Goal: Book appointment/travel/reservation

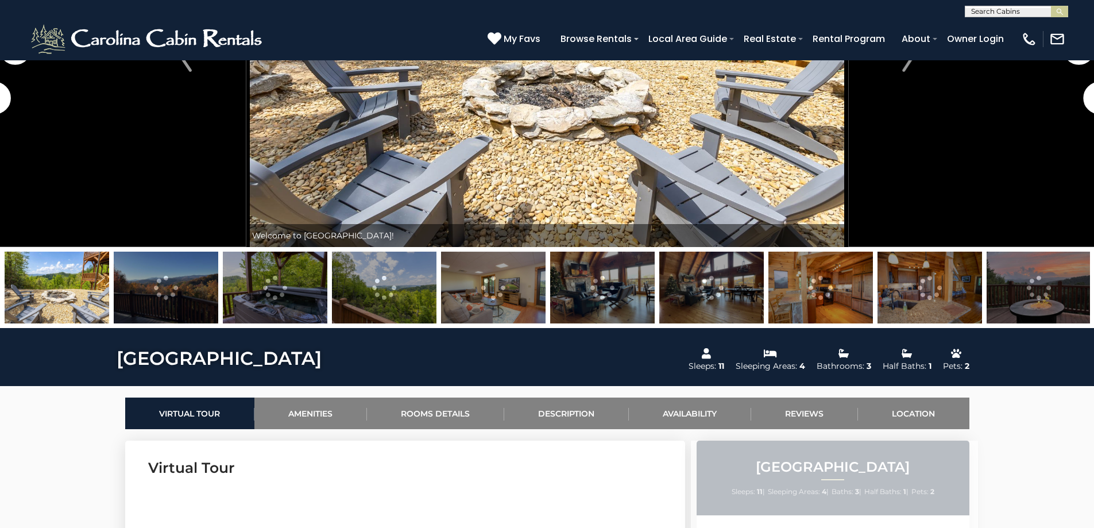
scroll to position [287, 0]
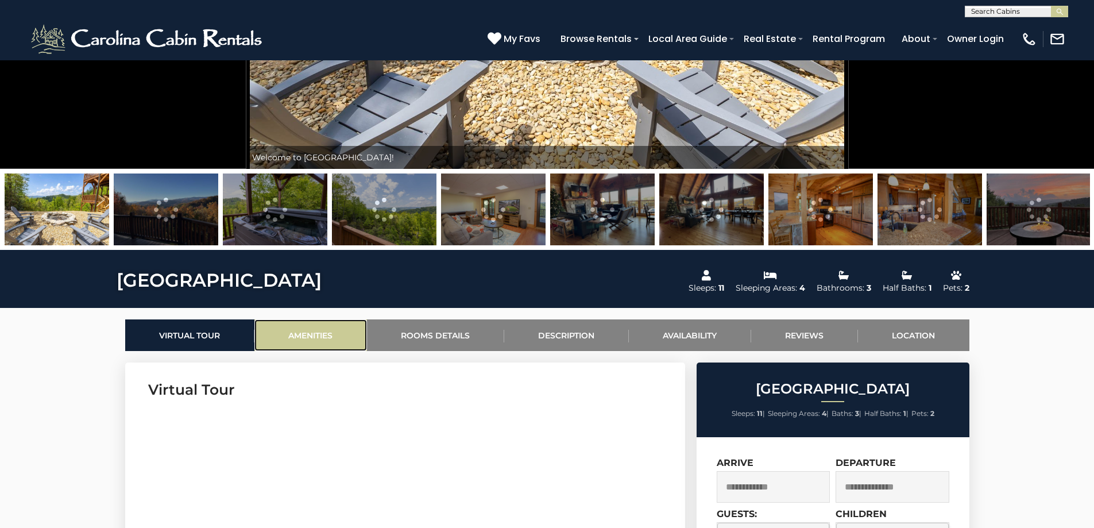
click at [318, 338] on link "Amenities" at bounding box center [310, 335] width 113 height 32
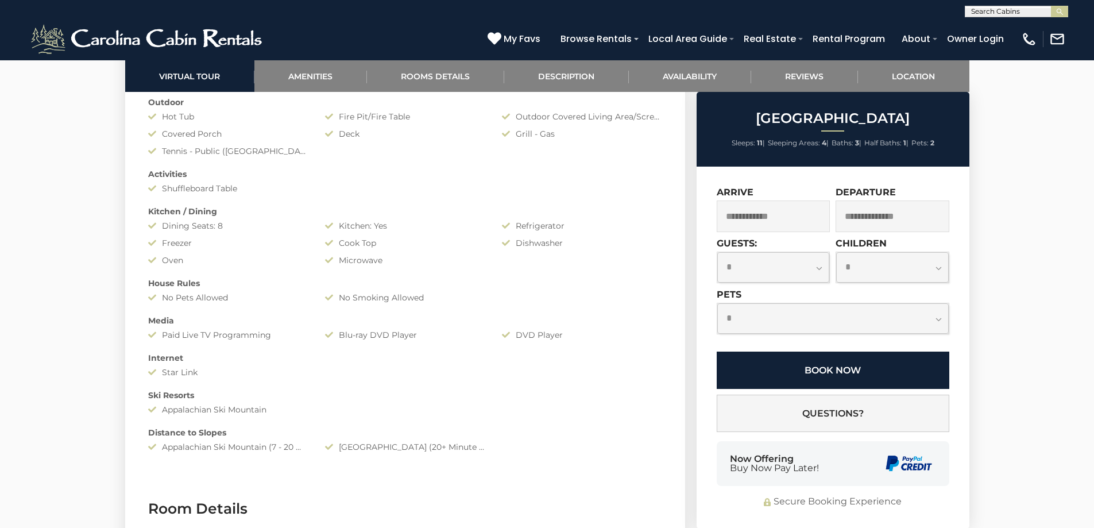
scroll to position [976, 0]
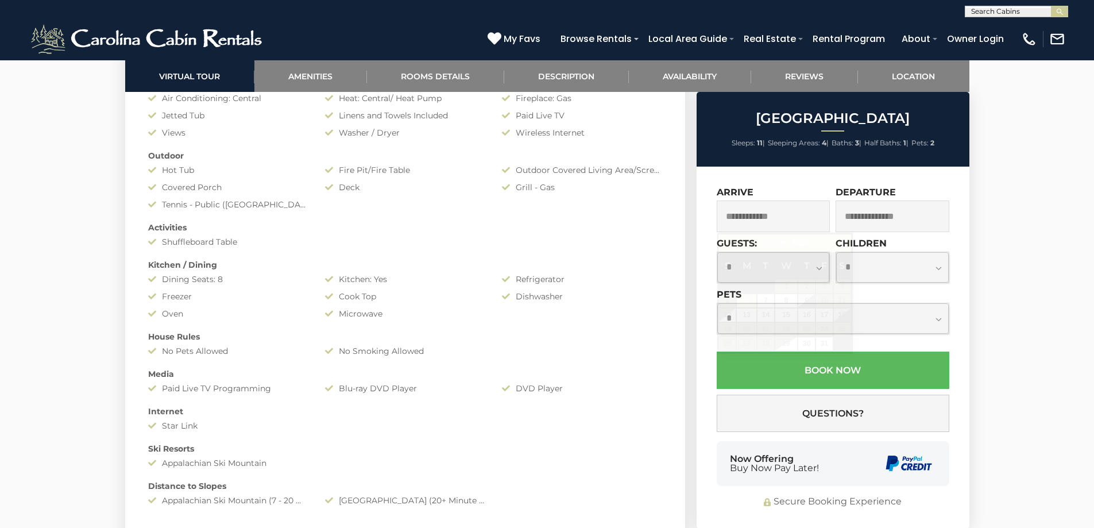
click at [805, 219] on input "text" at bounding box center [774, 216] width 114 height 32
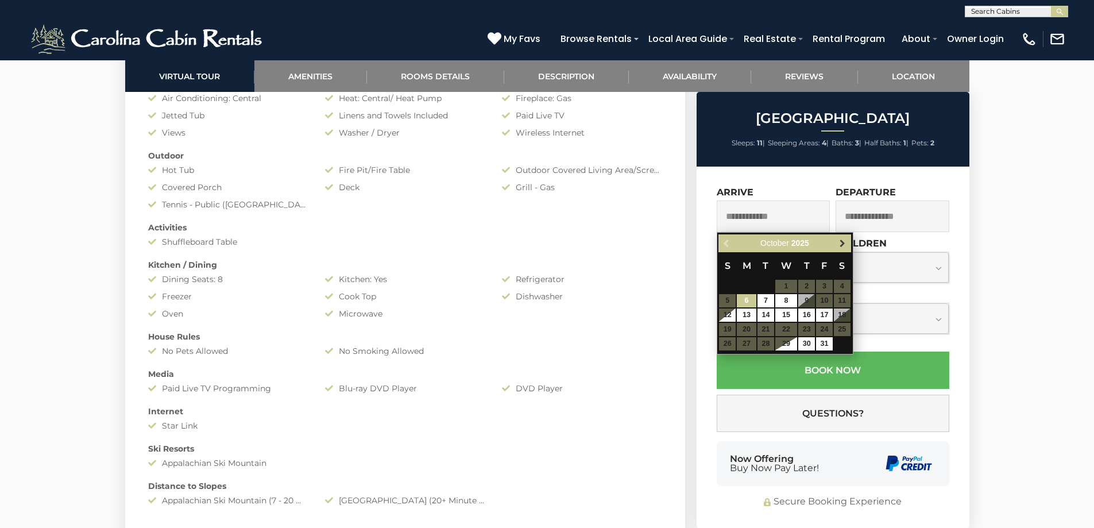
click at [847, 246] on span "Next" at bounding box center [842, 243] width 9 height 9
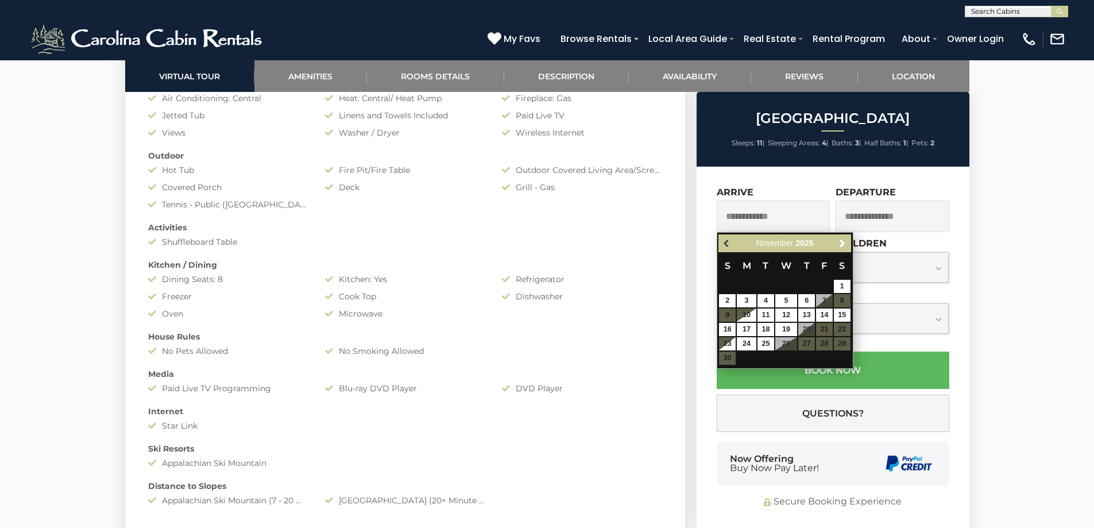
click at [724, 245] on span "Previous" at bounding box center [726, 243] width 9 height 9
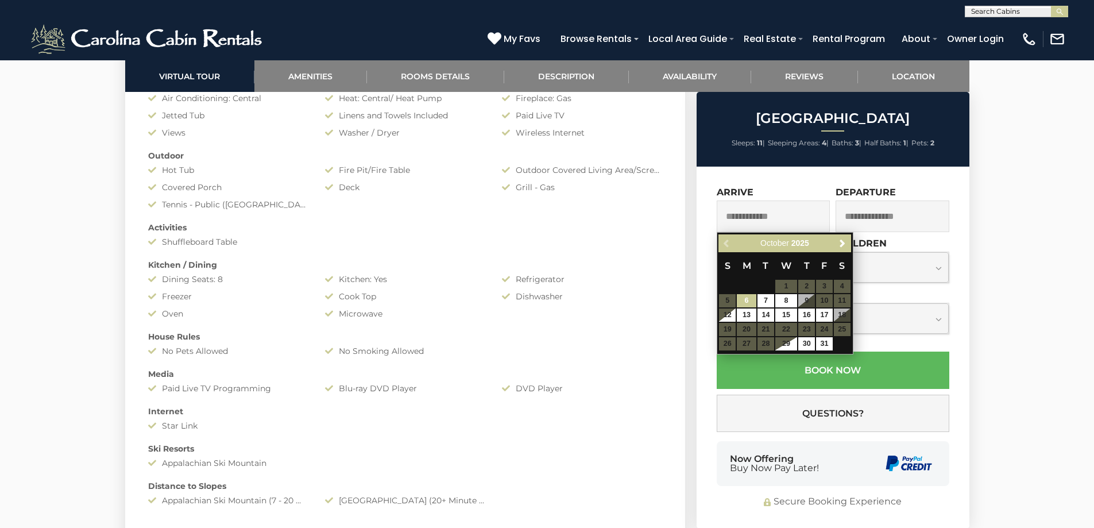
click at [724, 245] on div "Previous Next [DATE]" at bounding box center [784, 243] width 132 height 18
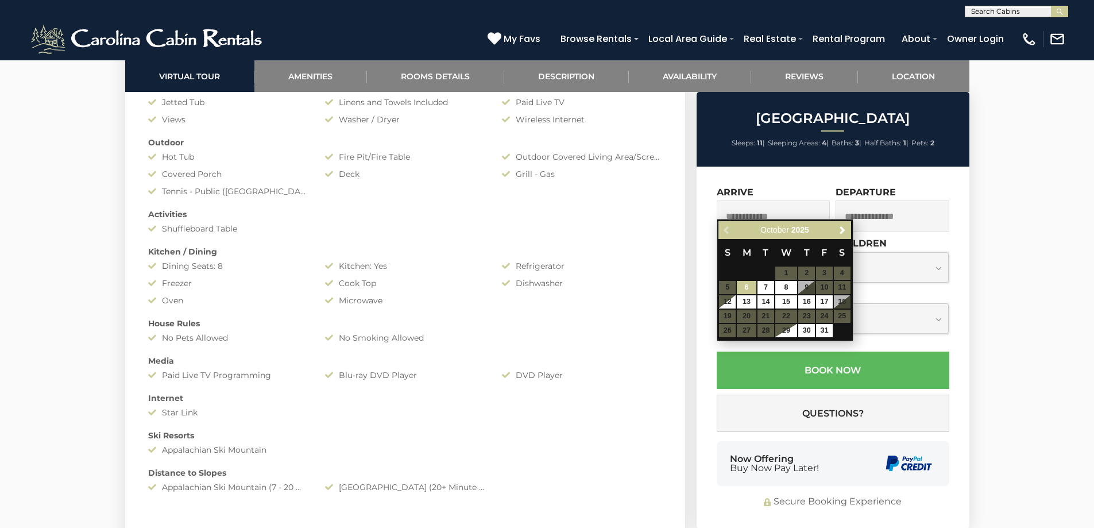
scroll to position [919, 0]
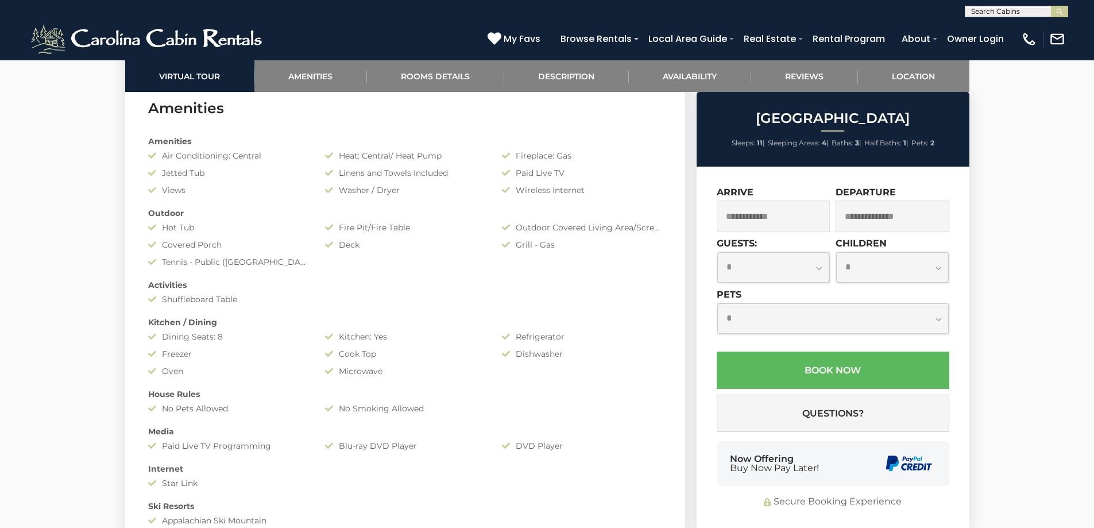
click at [601, 286] on div "Activities" at bounding box center [405, 284] width 531 height 11
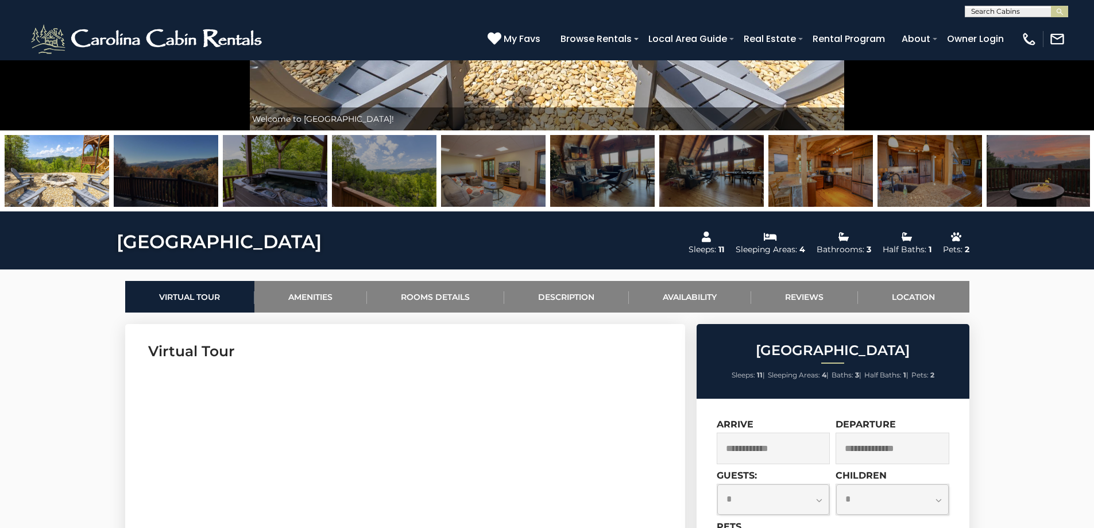
scroll to position [345, 0]
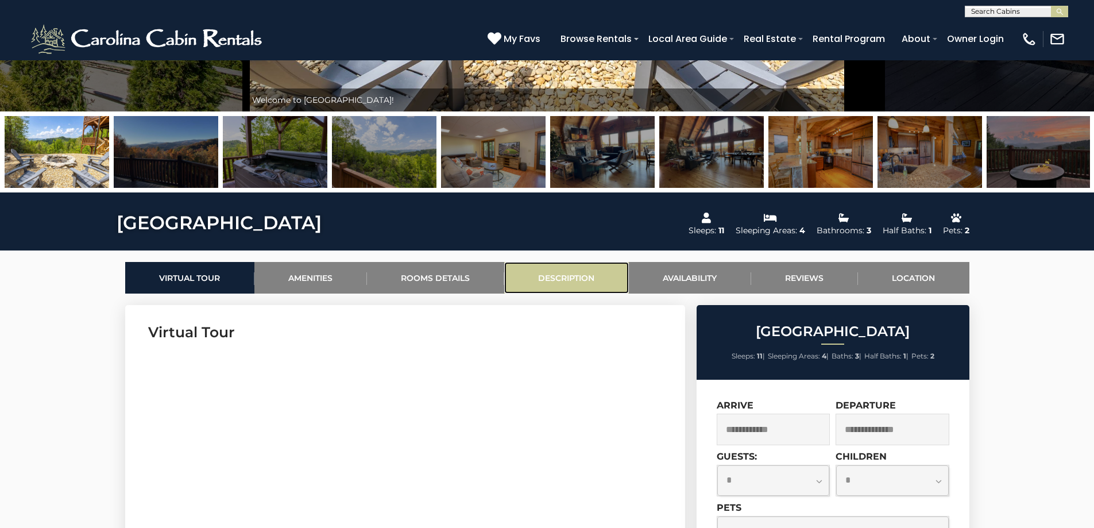
click at [543, 275] on link "Description" at bounding box center [566, 278] width 125 height 32
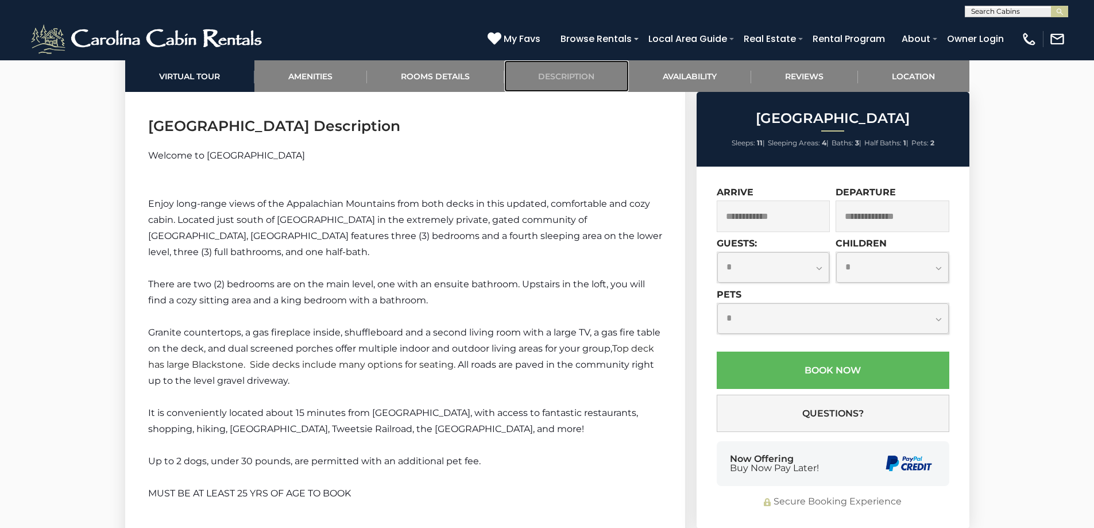
scroll to position [1655, 0]
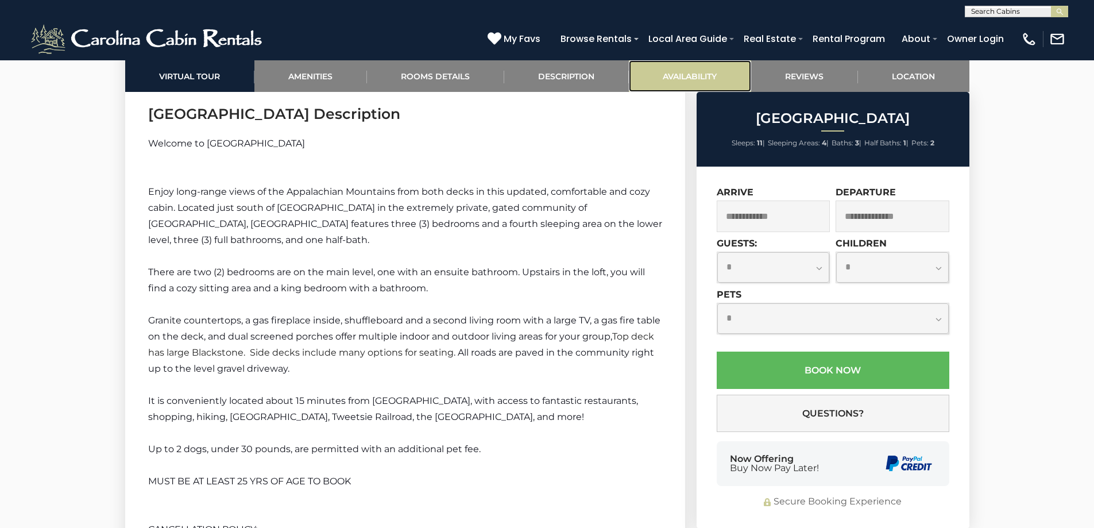
click at [667, 79] on link "Availability" at bounding box center [690, 76] width 122 height 32
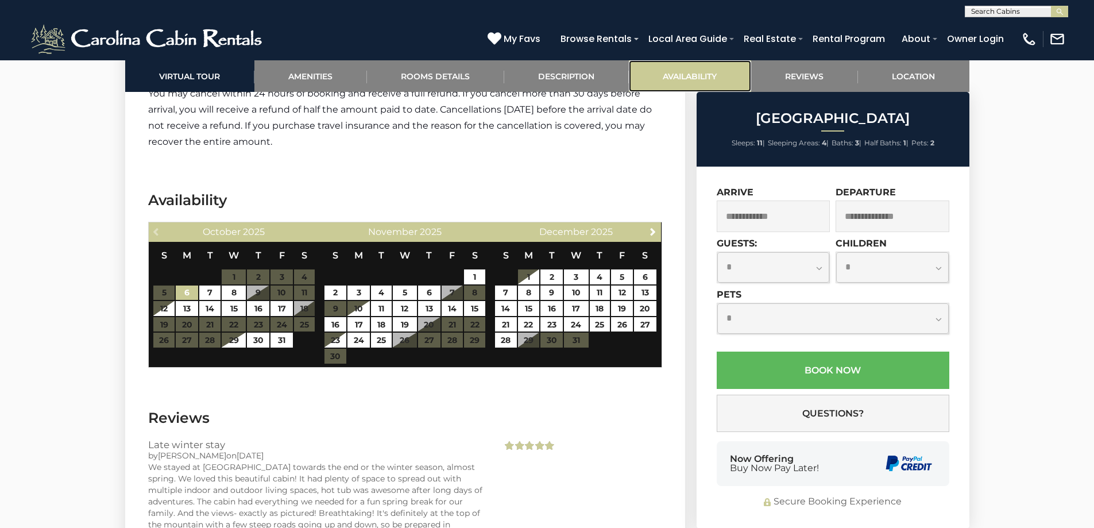
scroll to position [2193, 0]
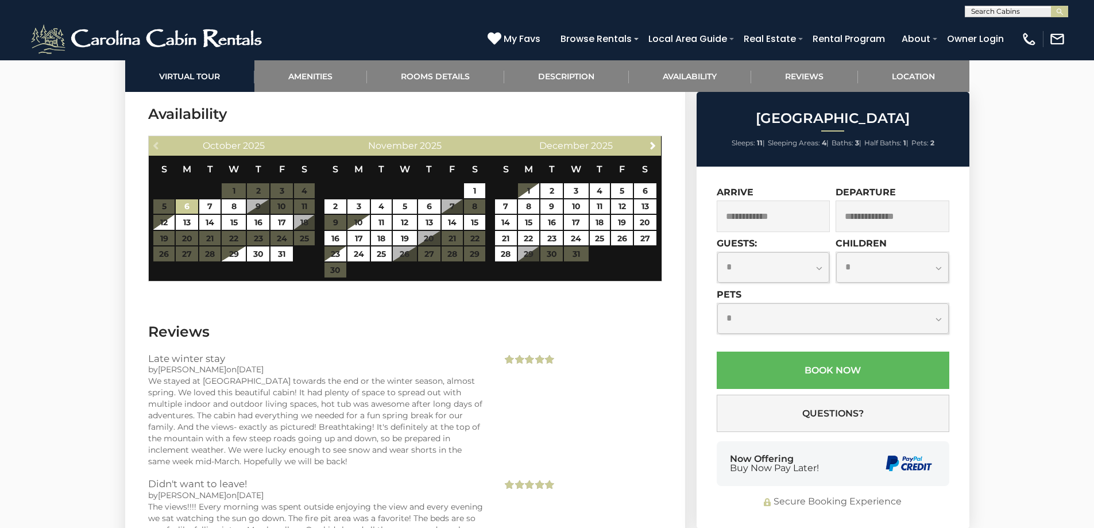
click at [160, 146] on div "Previous [DATE]" at bounding box center [234, 146] width 171 height 20
click at [659, 142] on link "Next" at bounding box center [653, 145] width 14 height 14
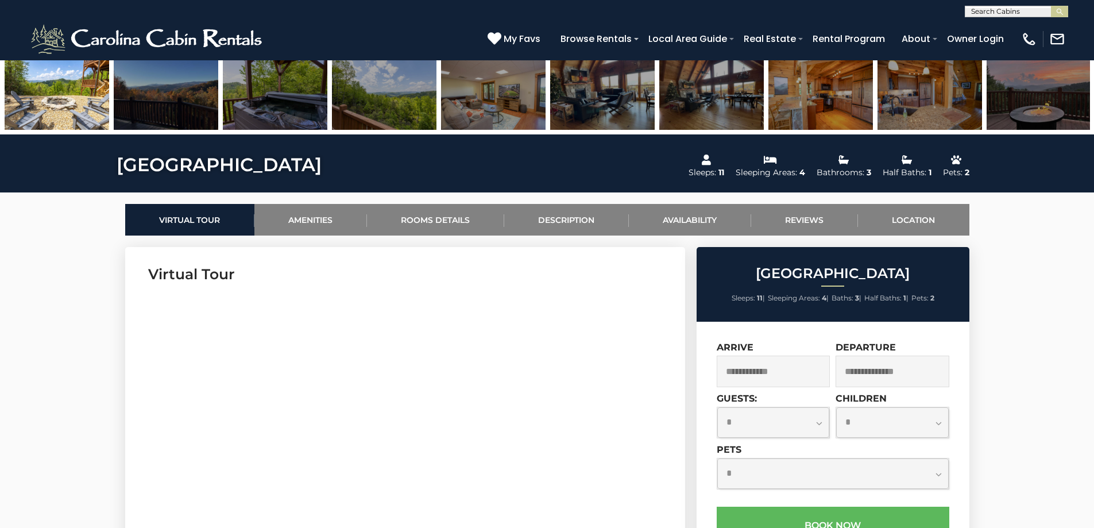
scroll to position [240, 0]
